Goal: Information Seeking & Learning: Learn about a topic

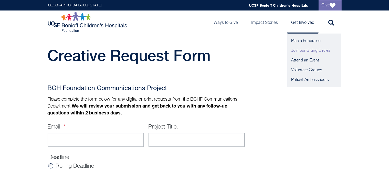
click at [302, 49] on link "Join our Giving Circles" at bounding box center [314, 51] width 54 height 10
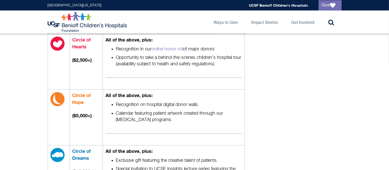
scroll to position [262, 0]
click at [170, 52] on link "online honor roll" at bounding box center [168, 49] width 32 height 5
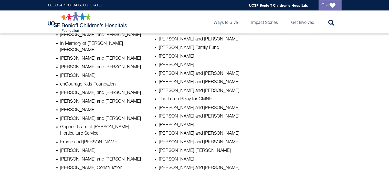
scroll to position [375, 0]
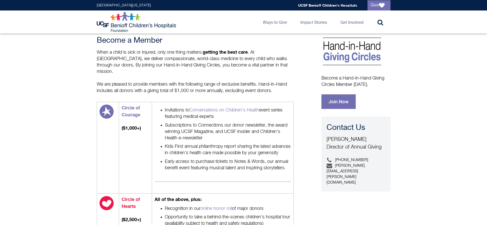
scroll to position [89, 0]
